Goal: Find specific page/section: Find specific page/section

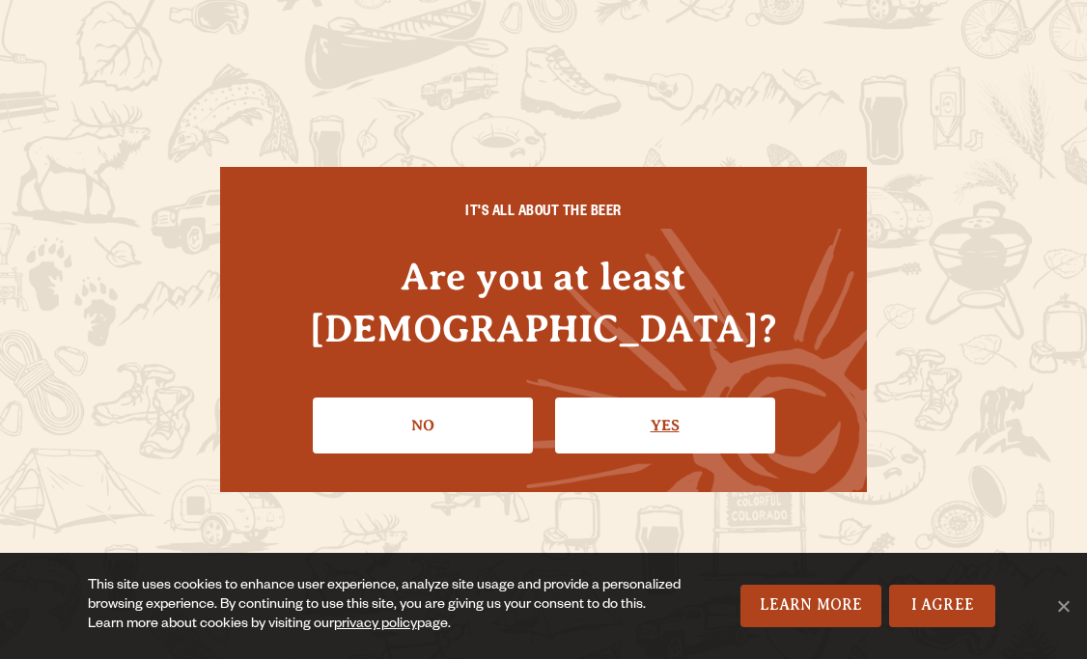
click at [622, 399] on link "Yes" at bounding box center [665, 426] width 220 height 56
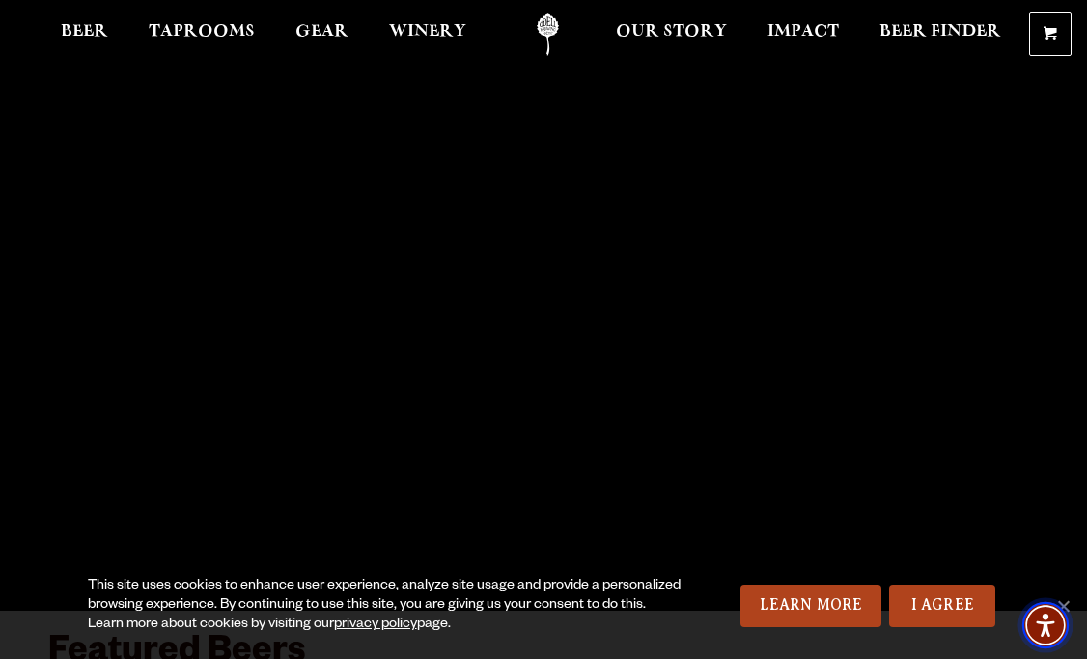
click at [1066, 605] on img "Accessibility Menu" at bounding box center [1045, 625] width 46 height 46
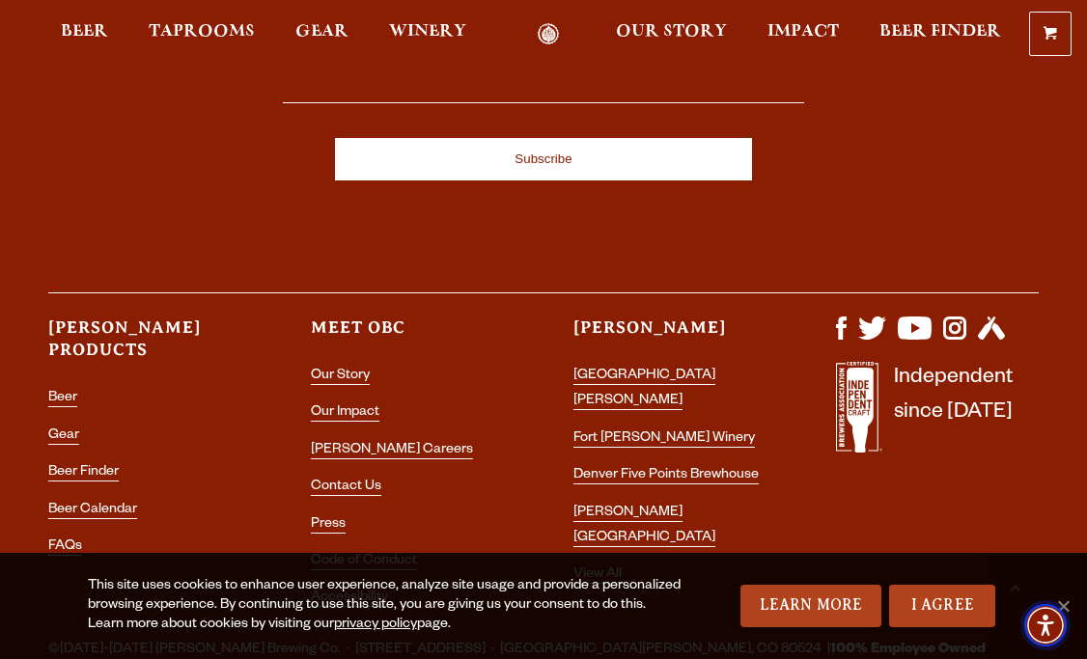
scroll to position [5134, 0]
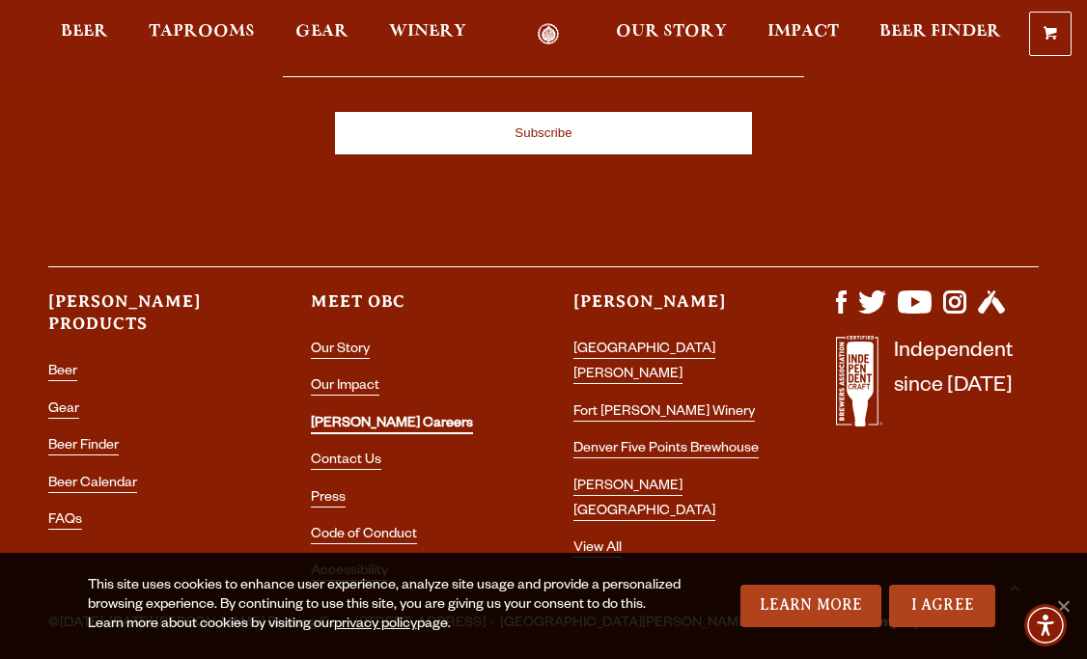
click at [354, 417] on link "[PERSON_NAME] Careers" at bounding box center [392, 425] width 162 height 17
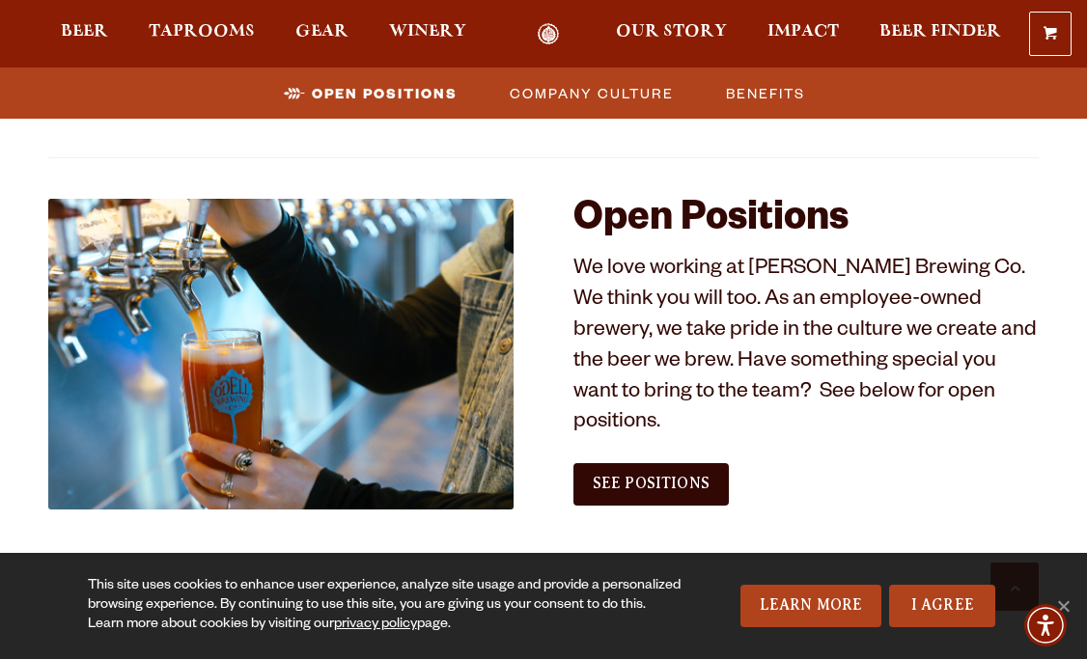
scroll to position [1032, 0]
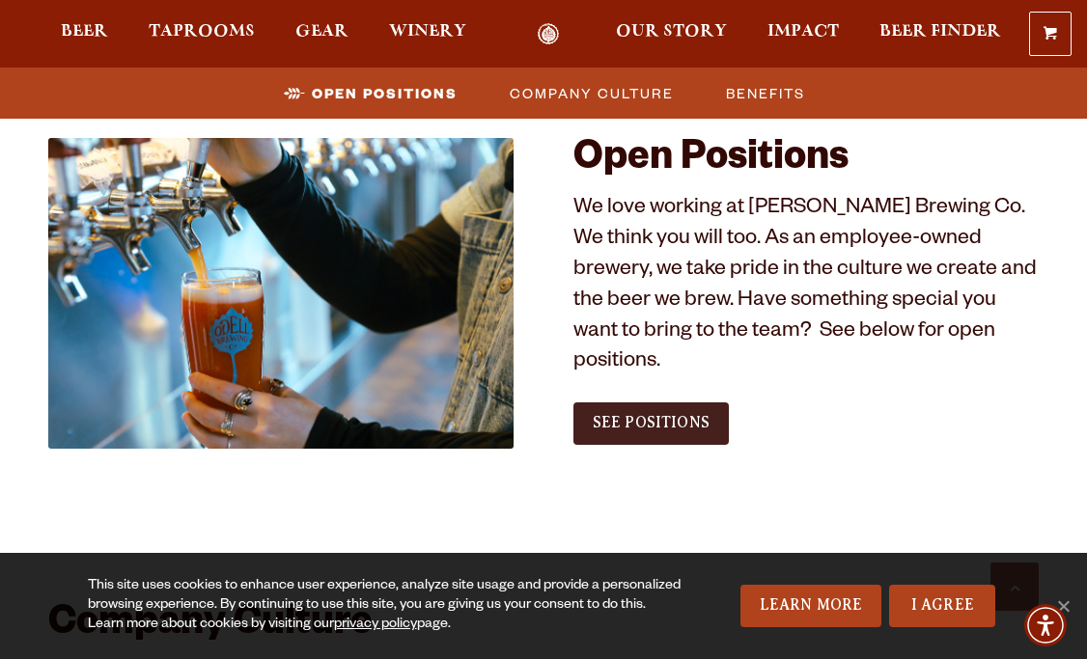
click at [633, 414] on span "See Positions" at bounding box center [651, 422] width 117 height 17
